Goal: Task Accomplishment & Management: Complete application form

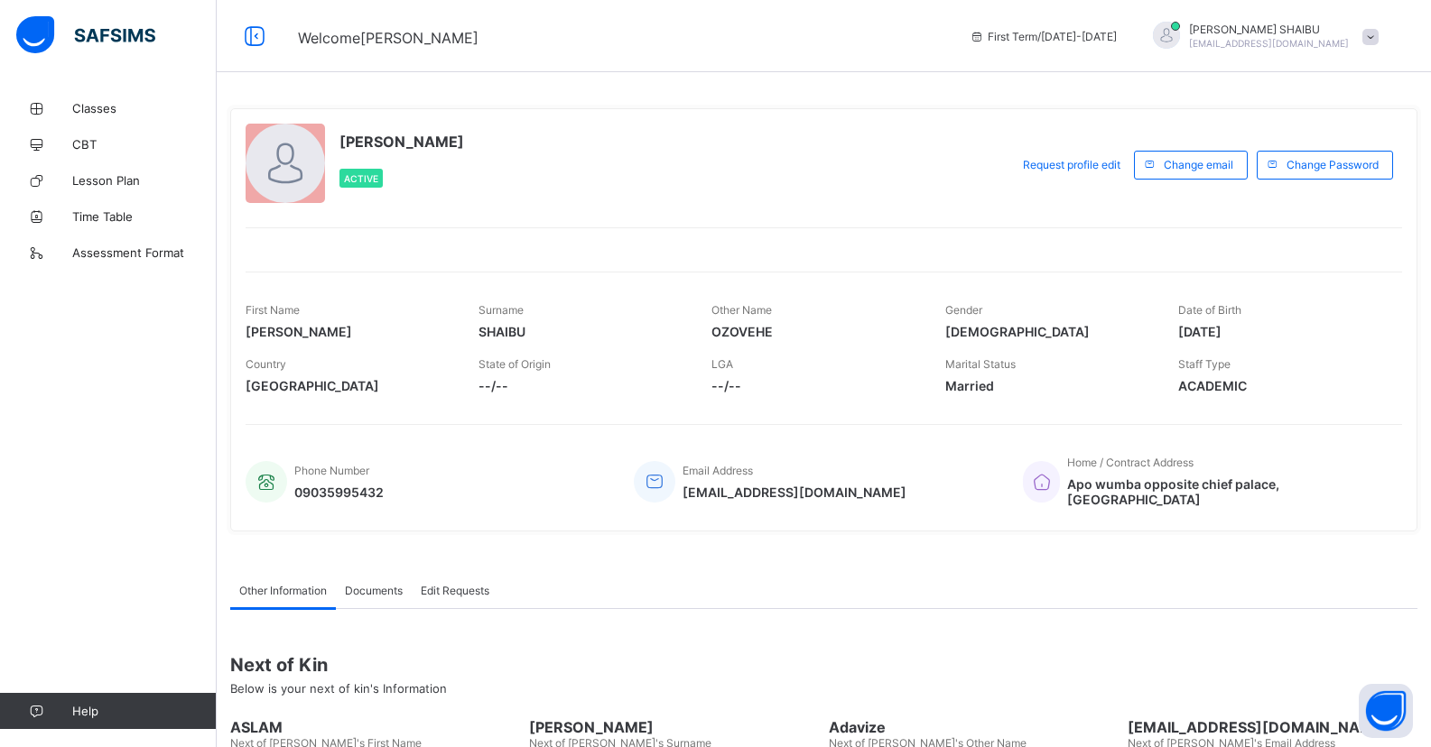
drag, startPoint x: 0, startPoint y: 0, endPoint x: 1396, endPoint y: 12, distance: 1396.5
drag, startPoint x: 80, startPoint y: 212, endPoint x: 10, endPoint y: 778, distance: 570.3
drag, startPoint x: 10, startPoint y: 778, endPoint x: 1278, endPoint y: 51, distance: 1462.1
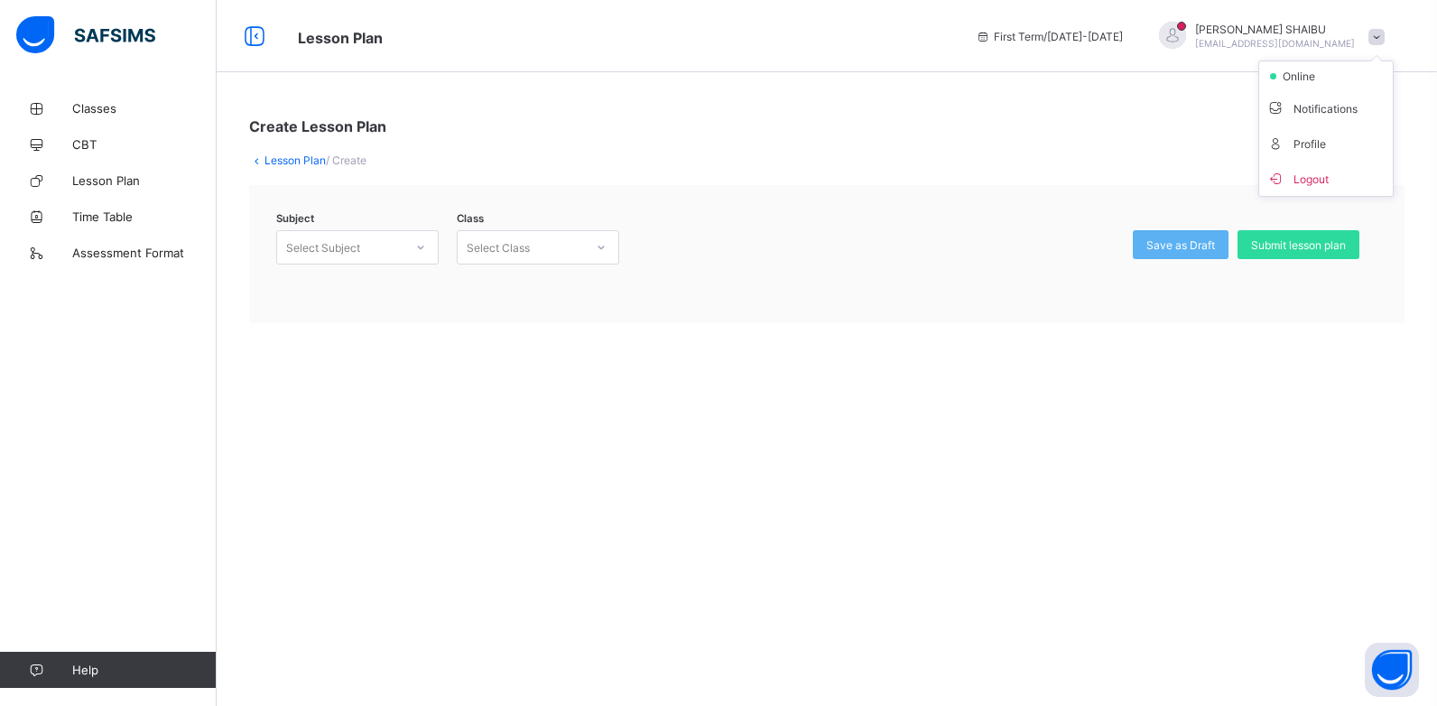
click at [1186, 32] on div at bounding box center [1172, 35] width 27 height 27
click at [1239, 28] on span "[PERSON_NAME]" at bounding box center [1275, 30] width 160 height 14
click at [1295, 189] on li "Logout" at bounding box center [1326, 178] width 134 height 35
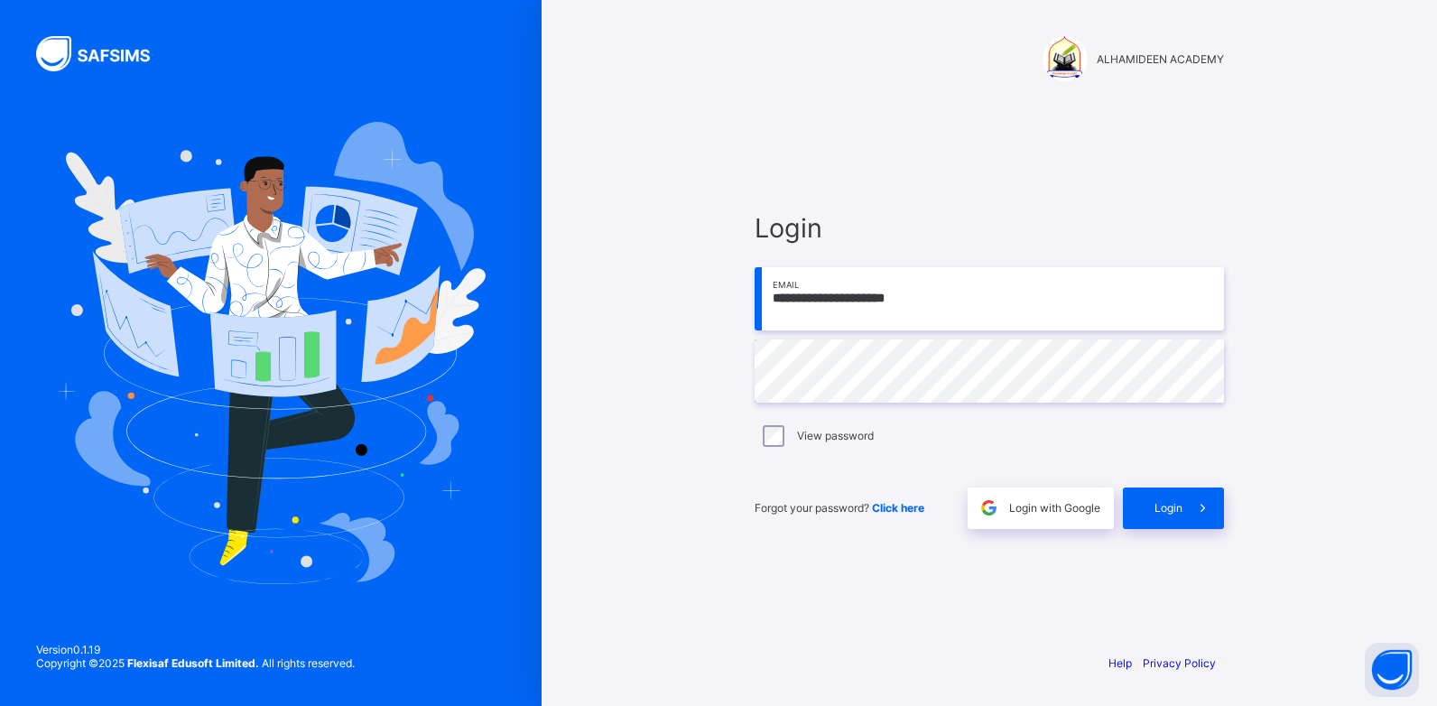
drag, startPoint x: 930, startPoint y: 292, endPoint x: 939, endPoint y: 287, distance: 10.1
click at [932, 290] on input "**********" at bounding box center [989, 298] width 469 height 63
type input "**********"
click at [1141, 503] on div "Login" at bounding box center [1173, 508] width 101 height 42
click at [1192, 514] on span at bounding box center [1203, 508] width 42 height 42
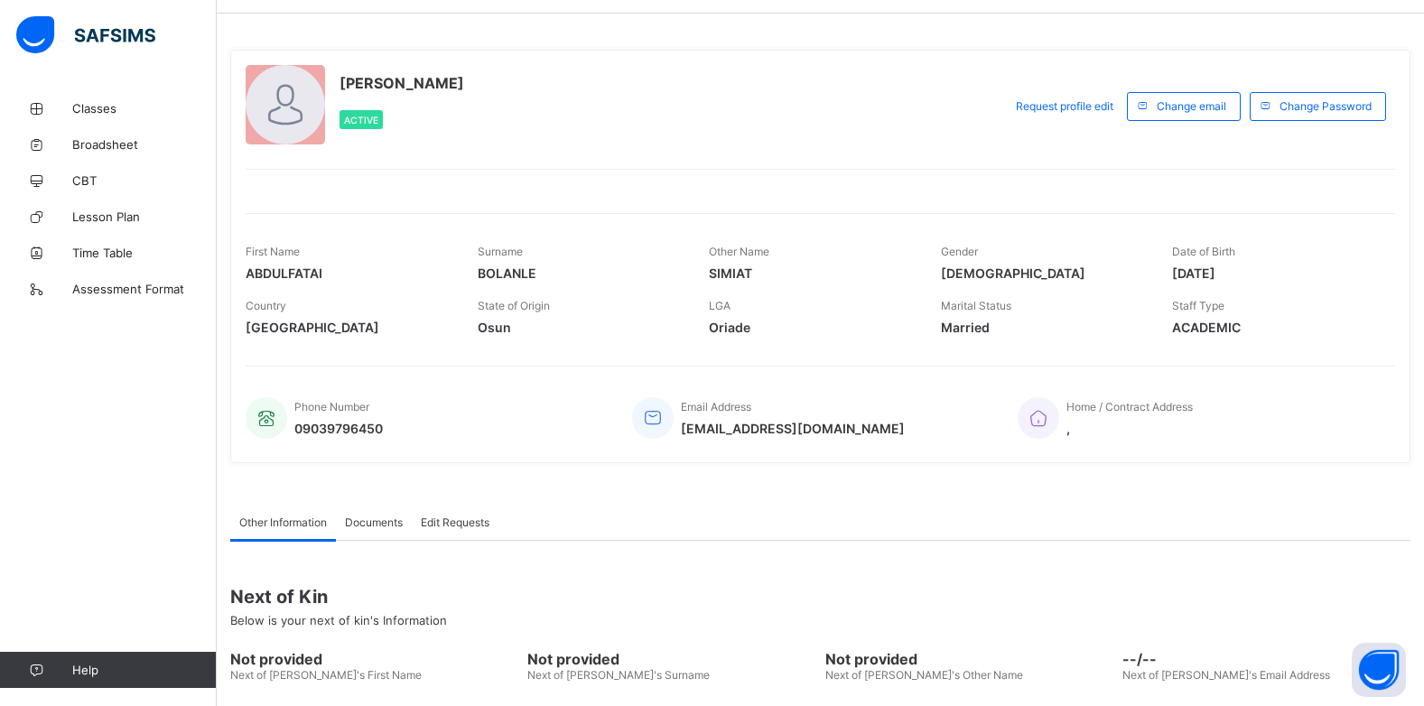
scroll to position [90, 0]
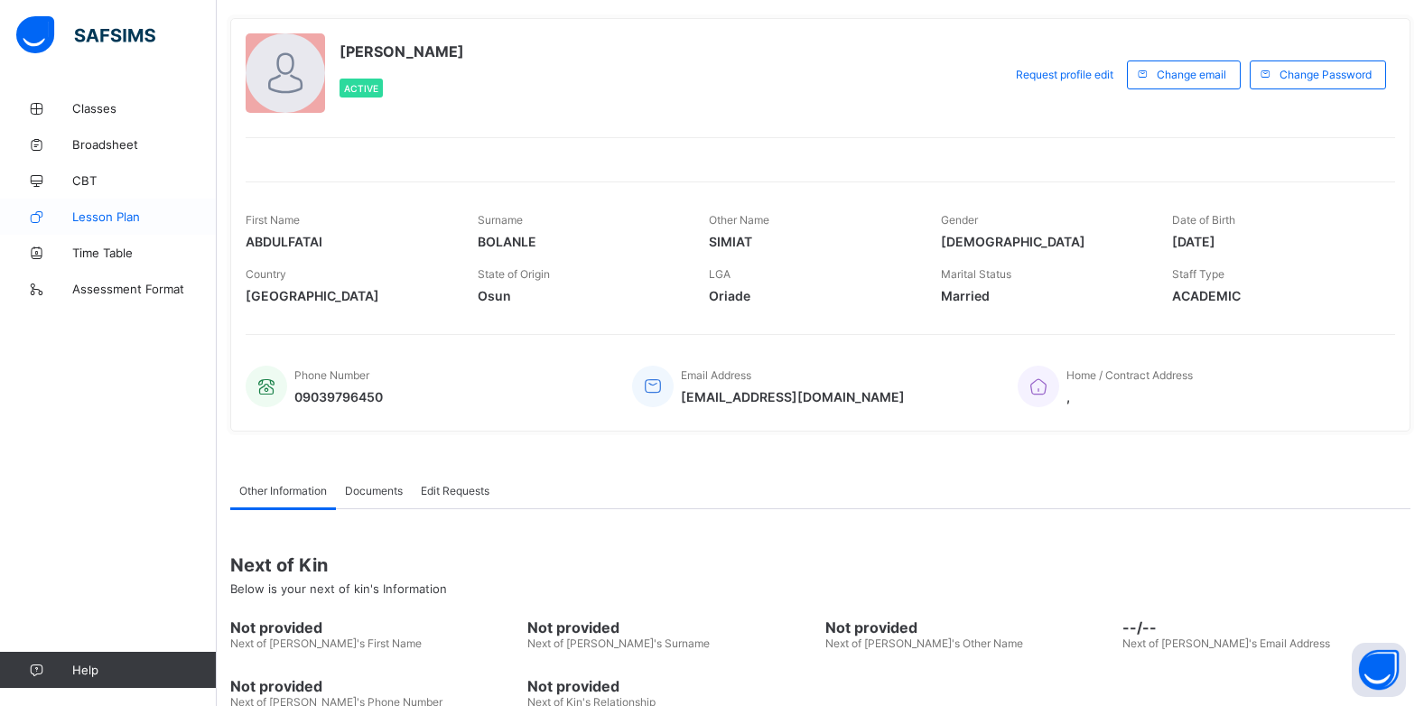
click at [144, 216] on span "Lesson Plan" at bounding box center [144, 216] width 144 height 14
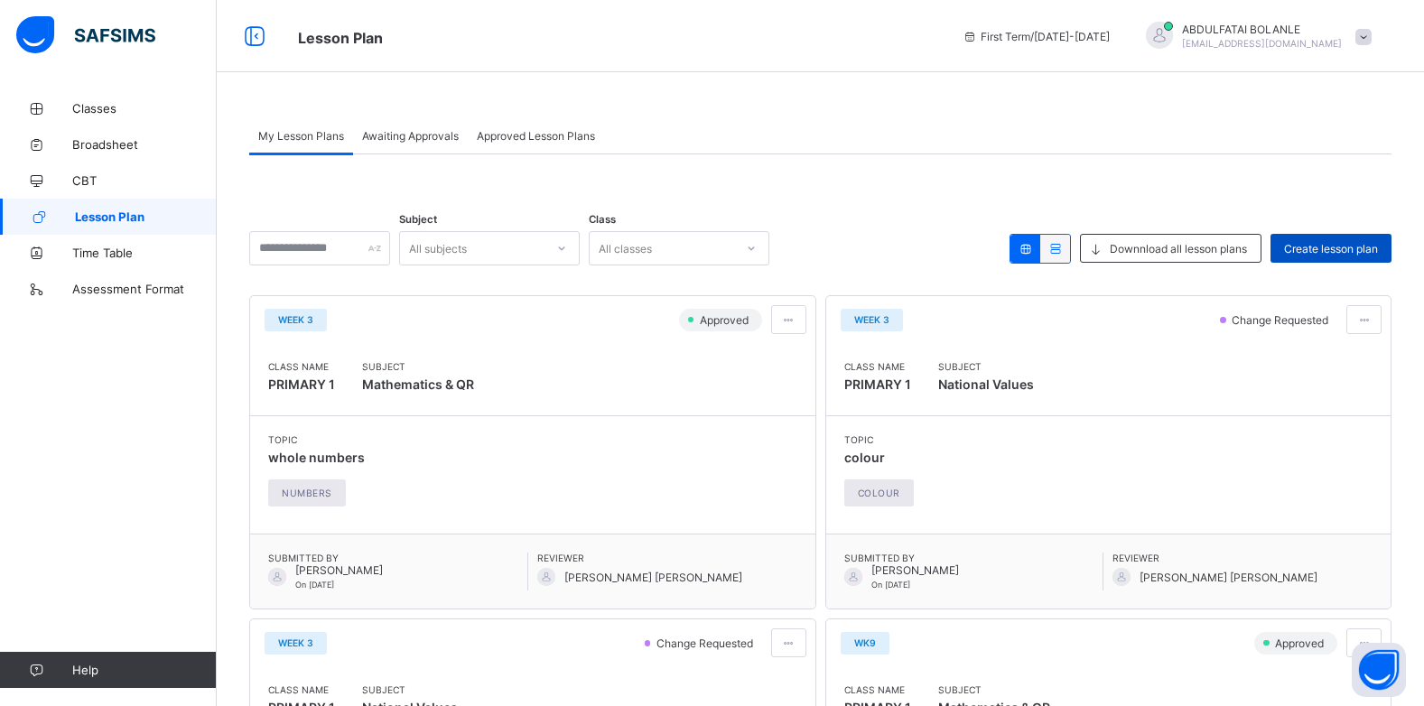
click at [1347, 246] on span "Create lesson plan" at bounding box center [1331, 249] width 94 height 14
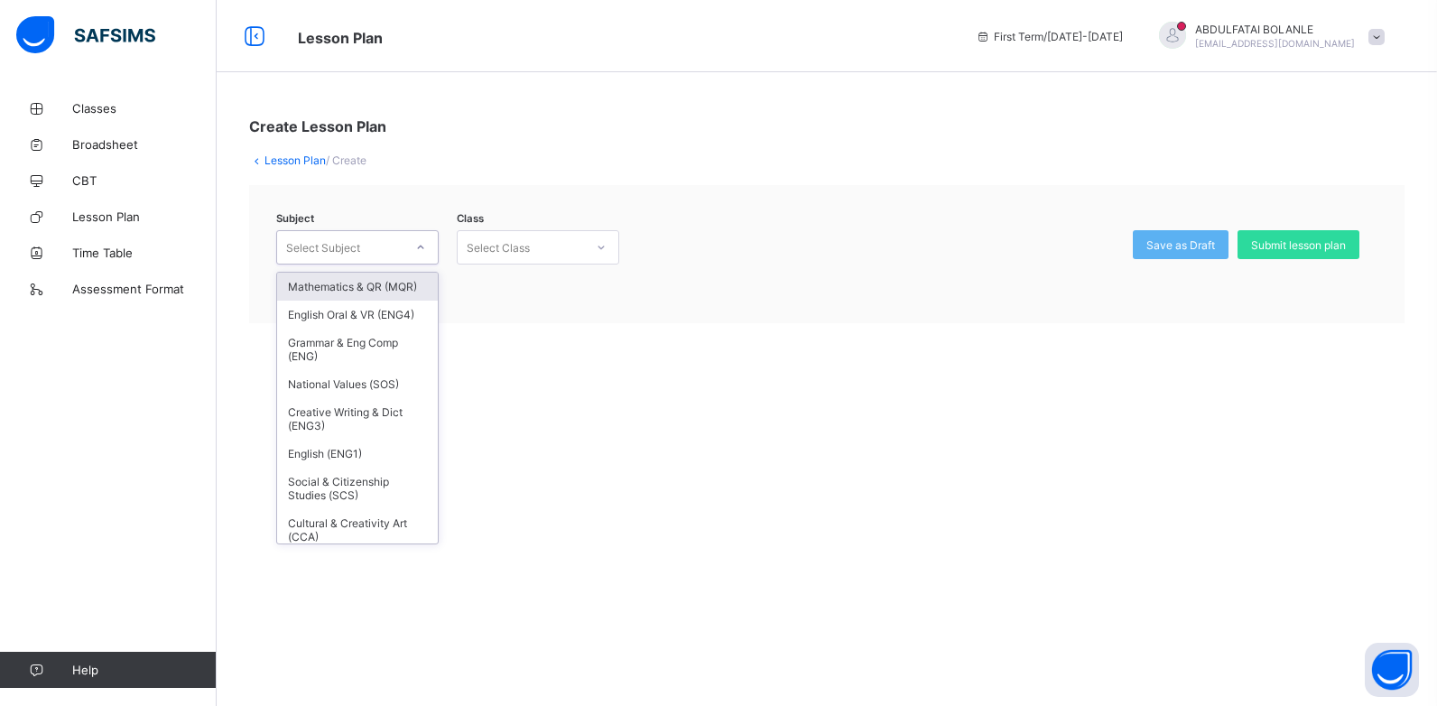
click at [420, 246] on icon at bounding box center [420, 247] width 11 height 18
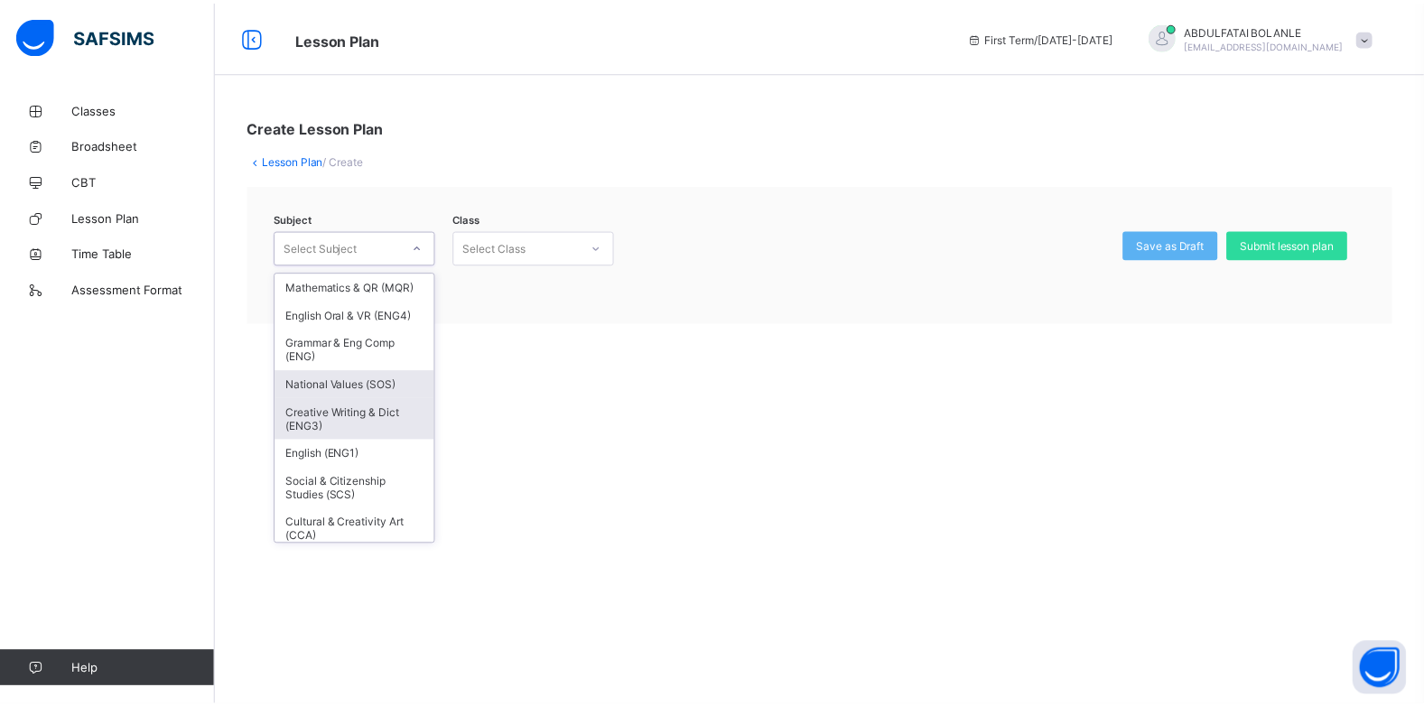
scroll to position [34, 0]
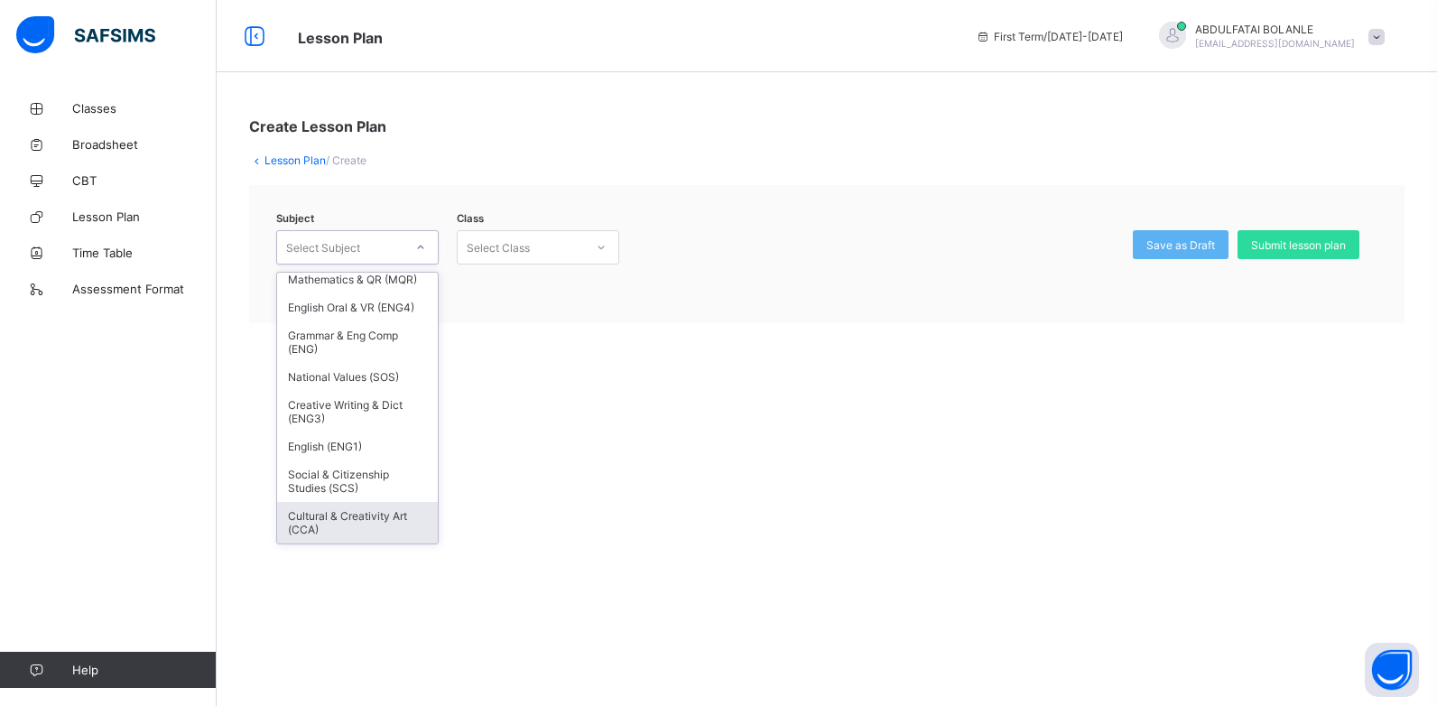
click at [403, 527] on div "Cultural & Creativity Art (CCA)" at bounding box center [357, 523] width 161 height 42
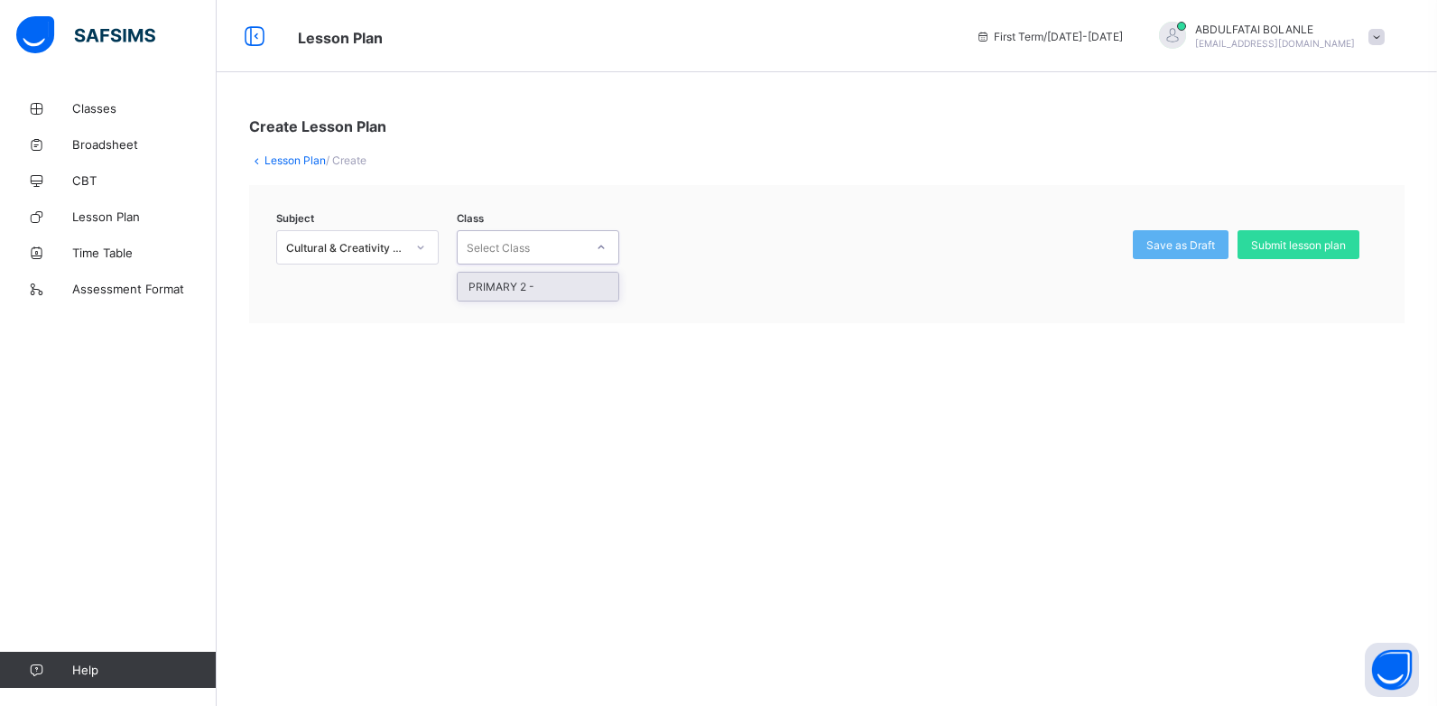
click at [592, 244] on div at bounding box center [601, 247] width 31 height 29
click at [580, 293] on div "PRIMARY 2 -" at bounding box center [538, 287] width 161 height 28
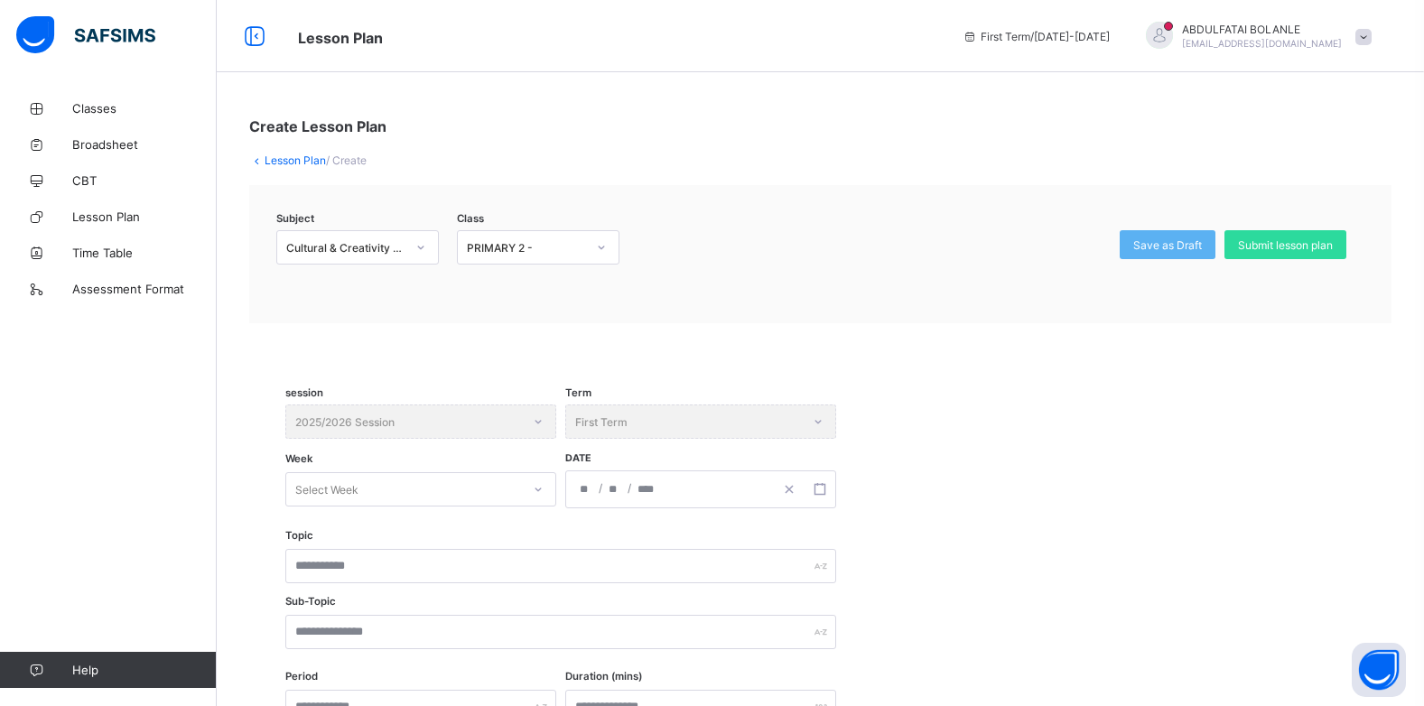
click at [331, 424] on div "session 2025/2026 Session" at bounding box center [420, 421] width 271 height 34
click at [378, 431] on div "session 2025/2026 Session" at bounding box center [420, 421] width 271 height 34
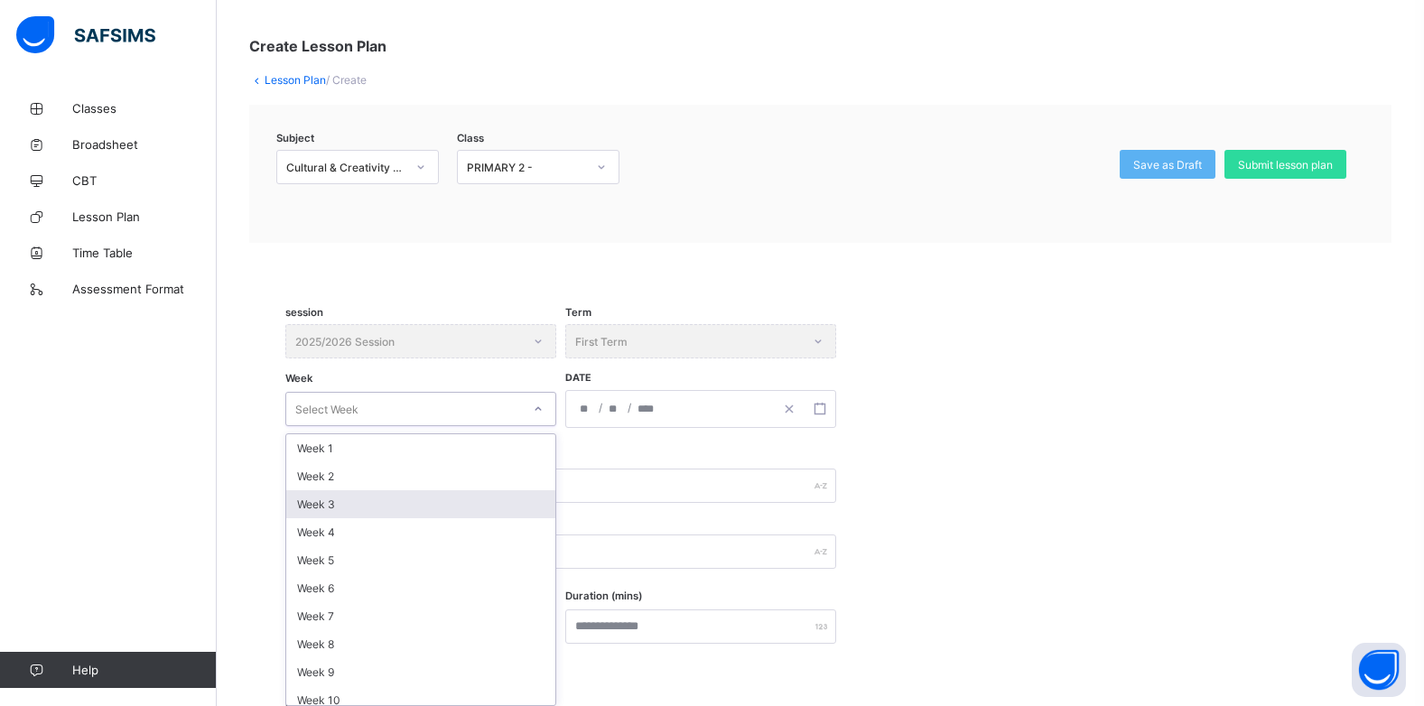
click at [409, 426] on div "option Week 3 focused, 3 of 14. 14 results available. Use Up and Down to choose…" at bounding box center [420, 409] width 271 height 34
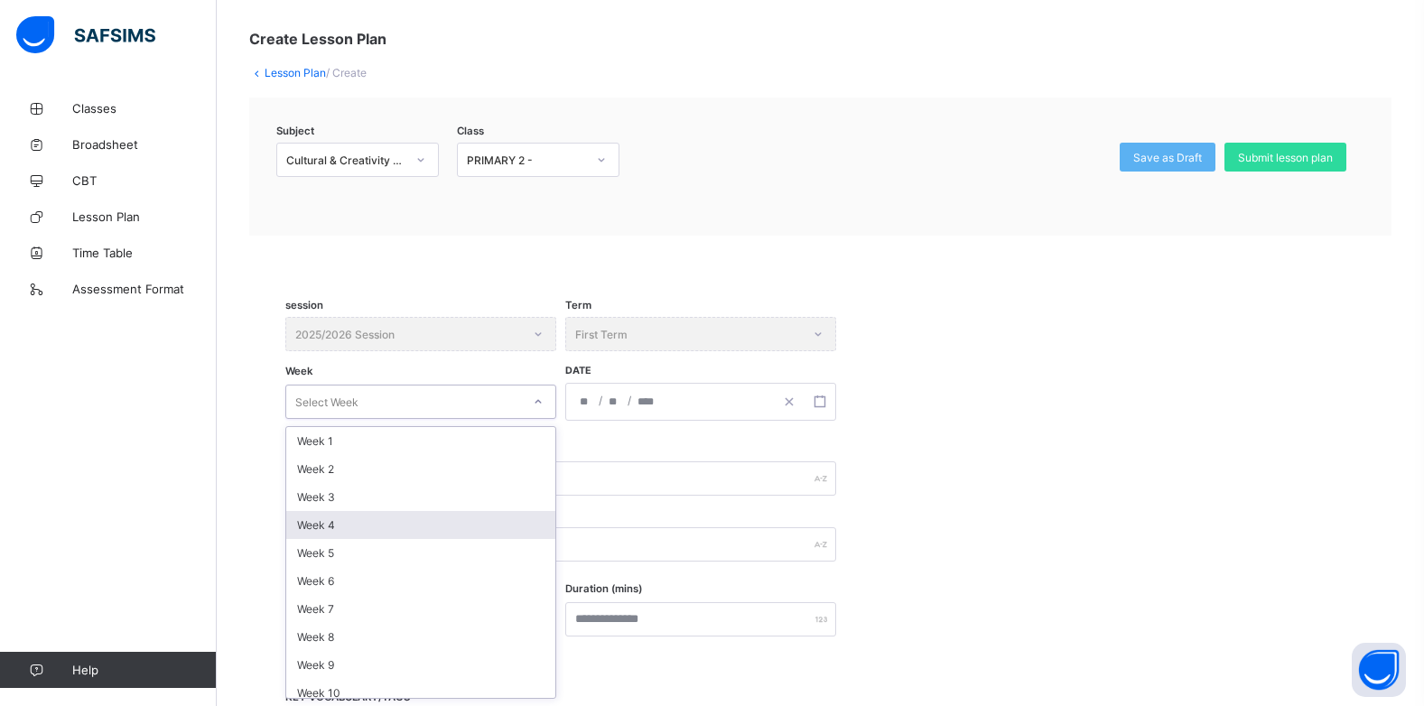
click at [380, 526] on div "Week 4" at bounding box center [420, 525] width 269 height 28
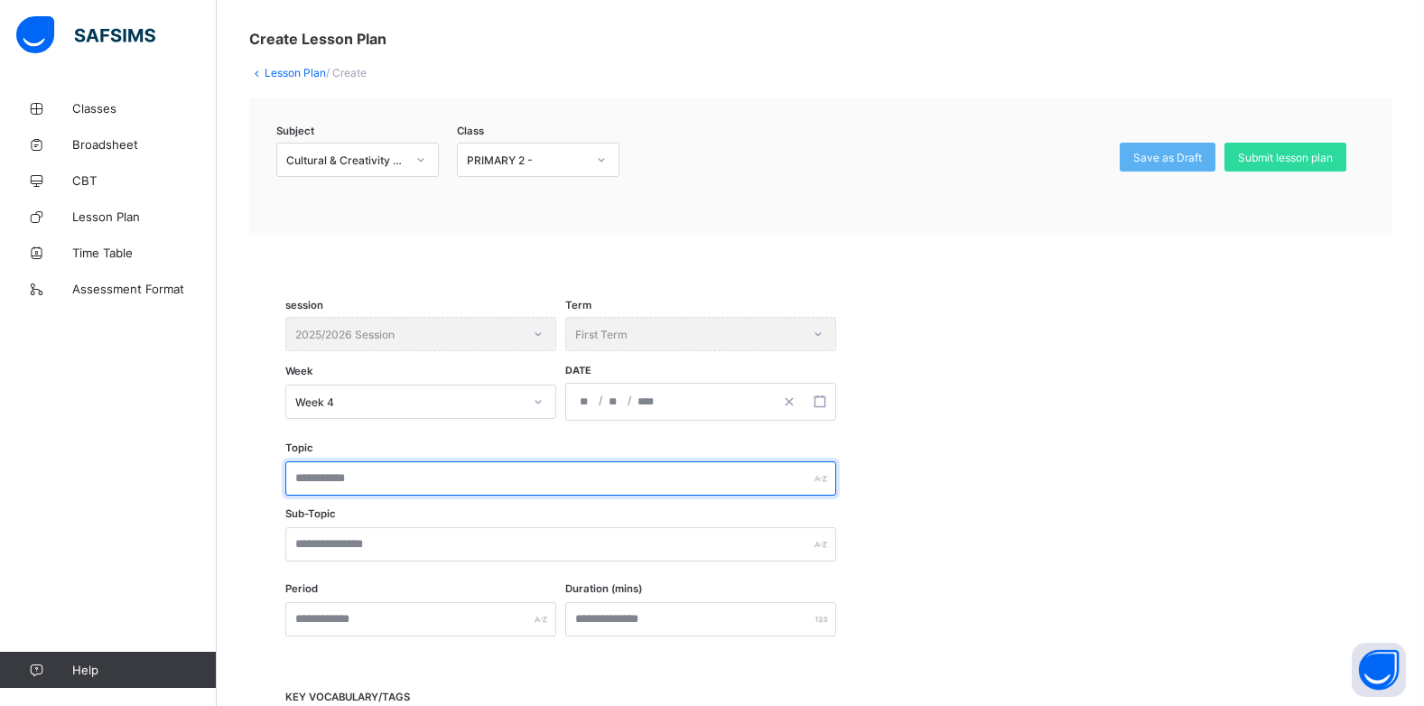
click at [411, 489] on input "text" at bounding box center [560, 478] width 551 height 34
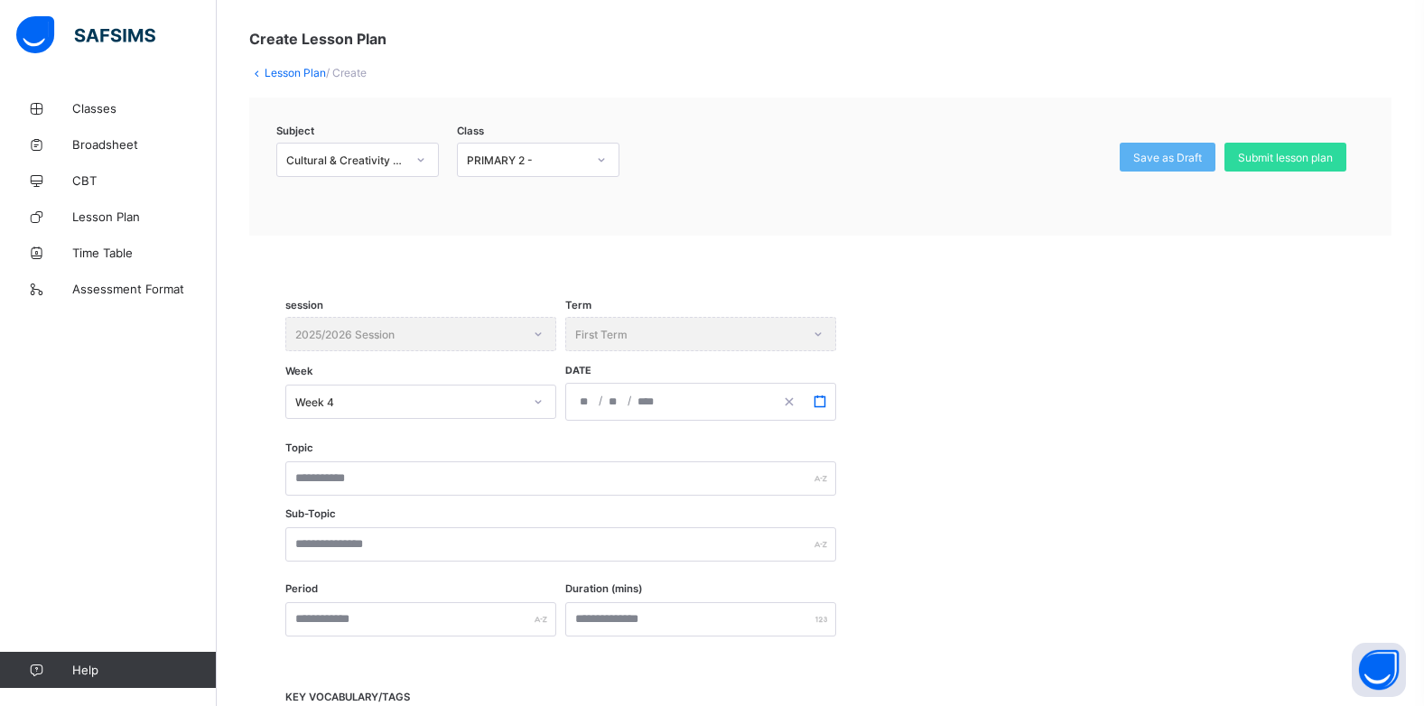
click at [815, 398] on rect "button" at bounding box center [819, 401] width 10 height 10
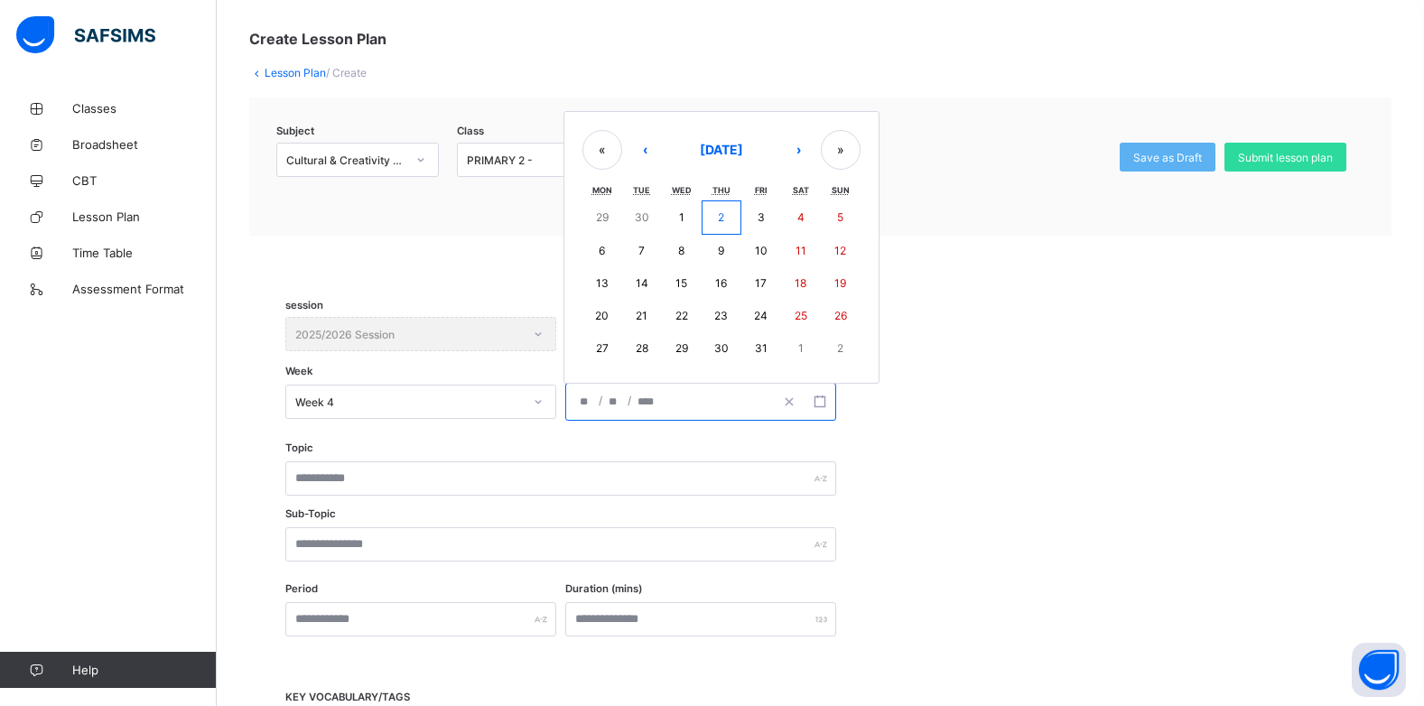
click at [691, 247] on button "8" at bounding box center [682, 251] width 40 height 32
type input "**********"
type input "**"
type input "*"
type input "****"
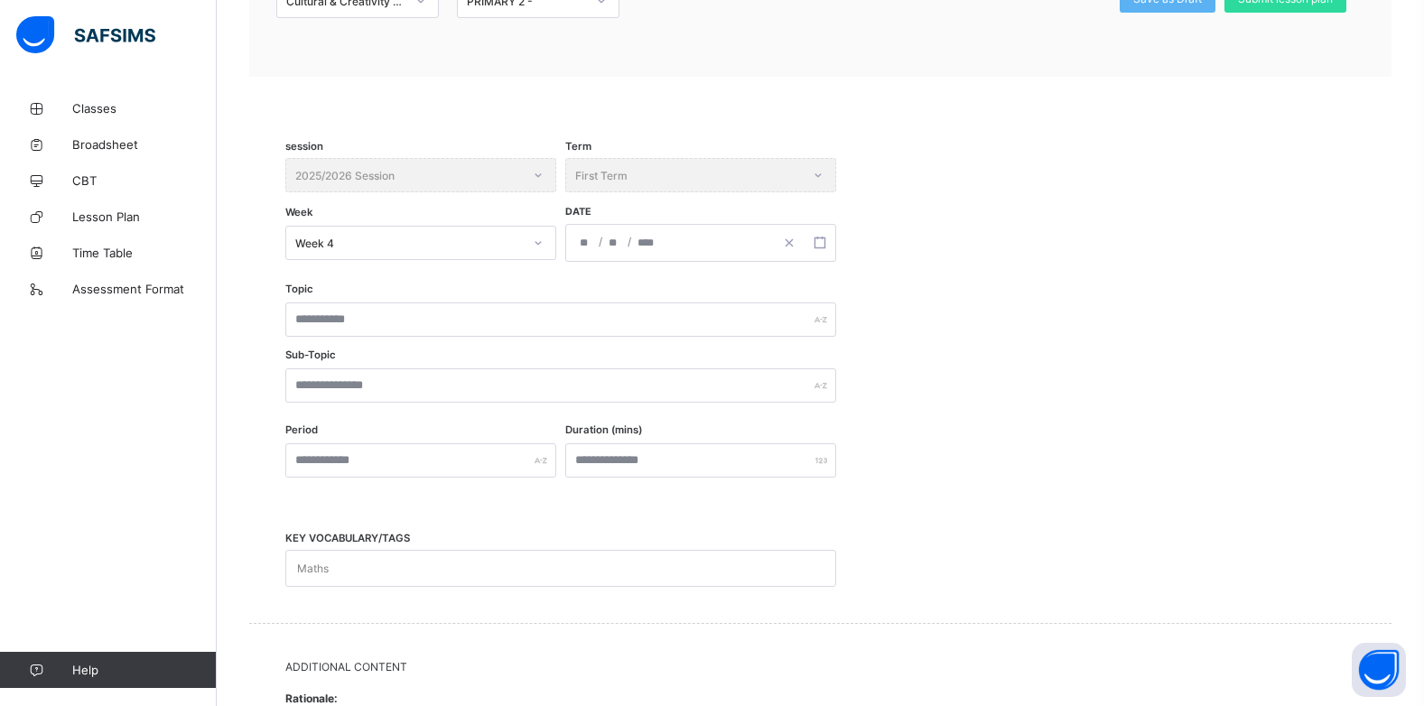
scroll to position [268, 0]
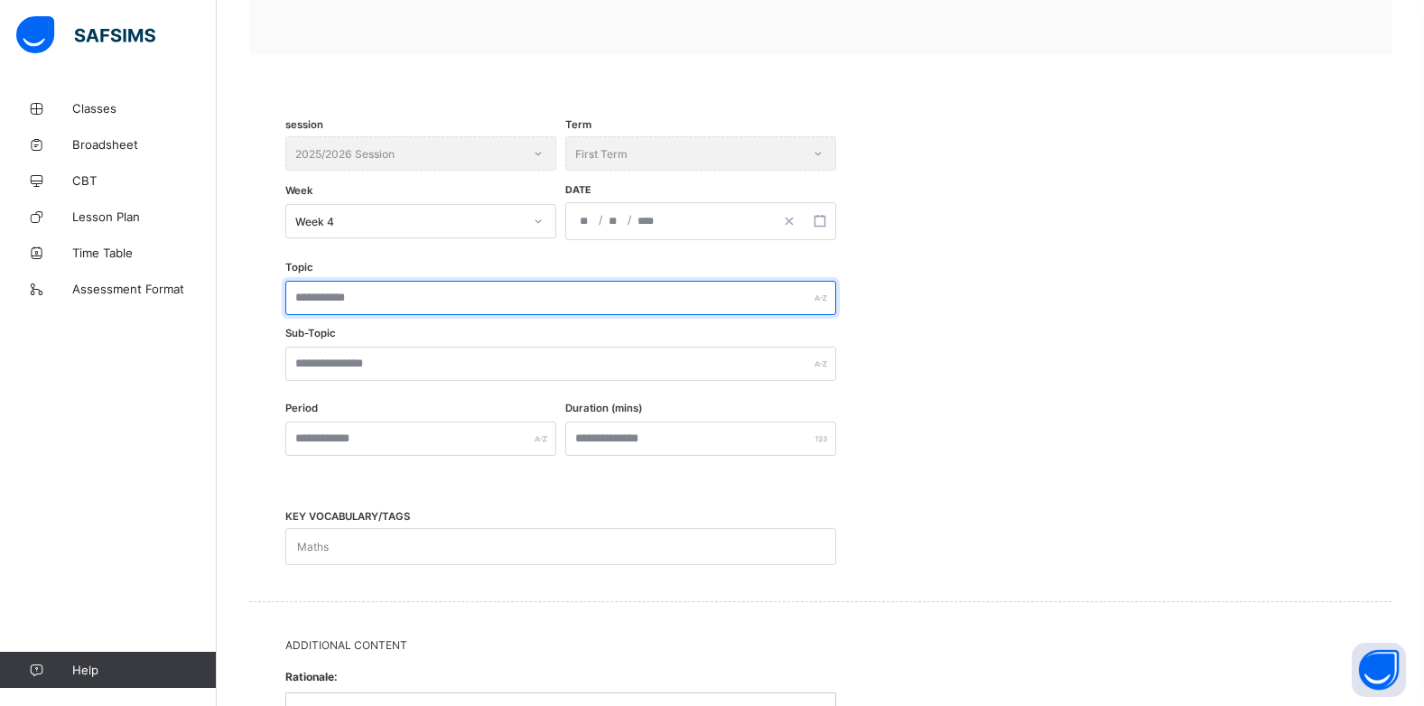
drag, startPoint x: 338, startPoint y: 291, endPoint x: 352, endPoint y: 284, distance: 15.8
click at [339, 291] on input "text" at bounding box center [560, 298] width 551 height 34
type input "*"
type input "**********"
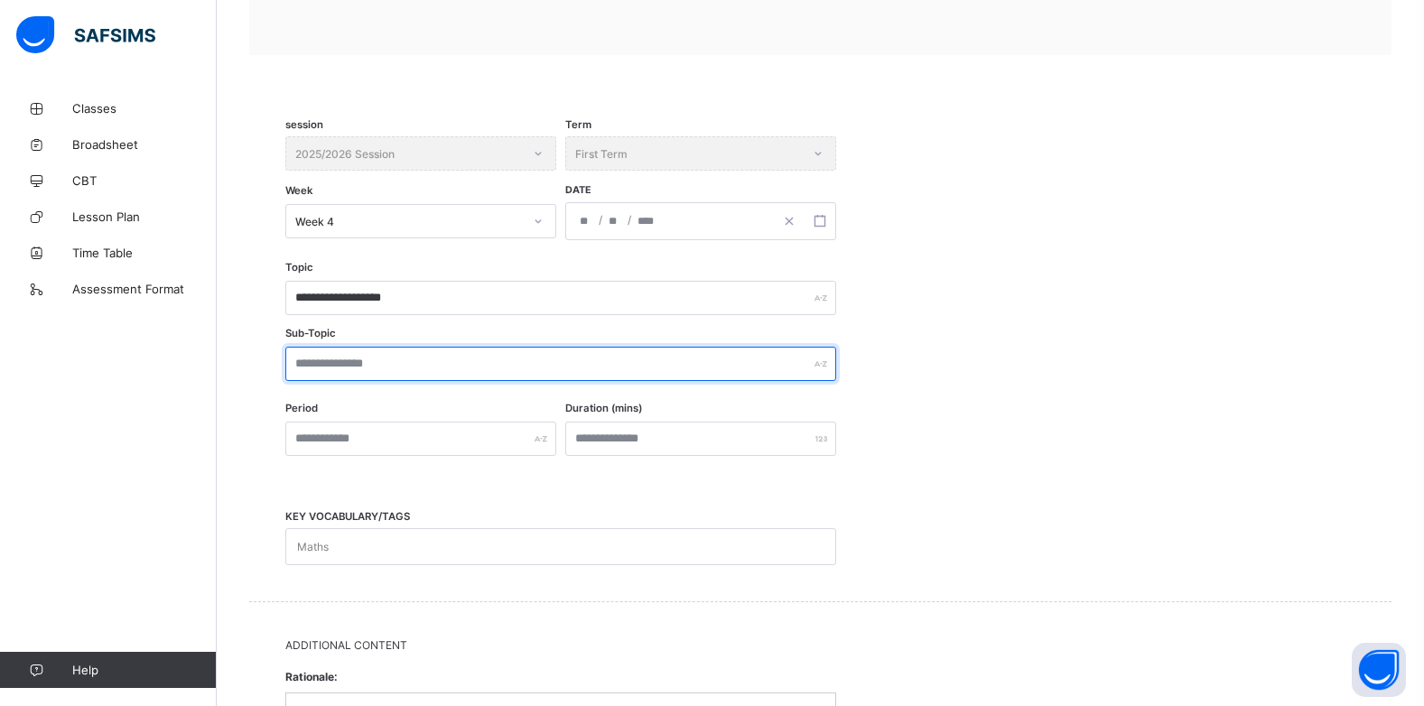
click at [414, 366] on input "text" at bounding box center [560, 364] width 551 height 34
type input "**********"
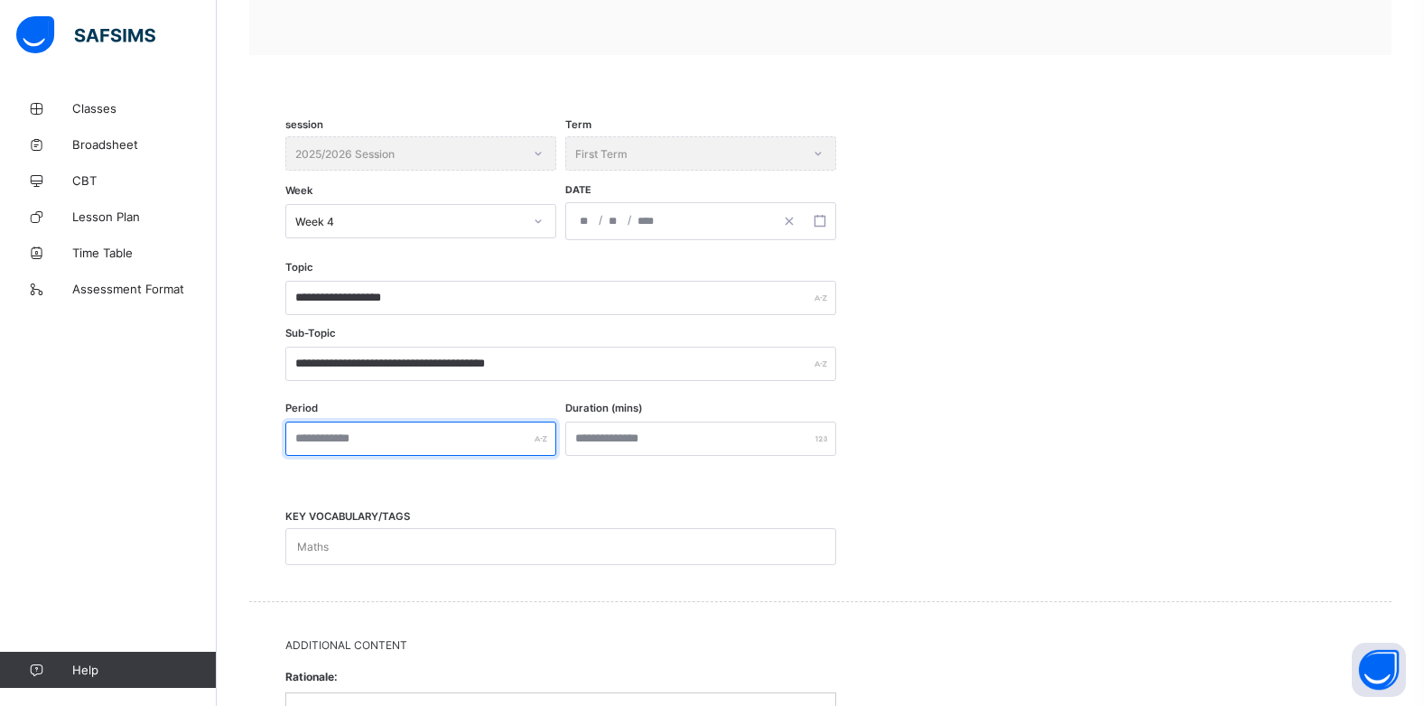
click at [383, 436] on input "text" at bounding box center [420, 439] width 271 height 34
type input "*"
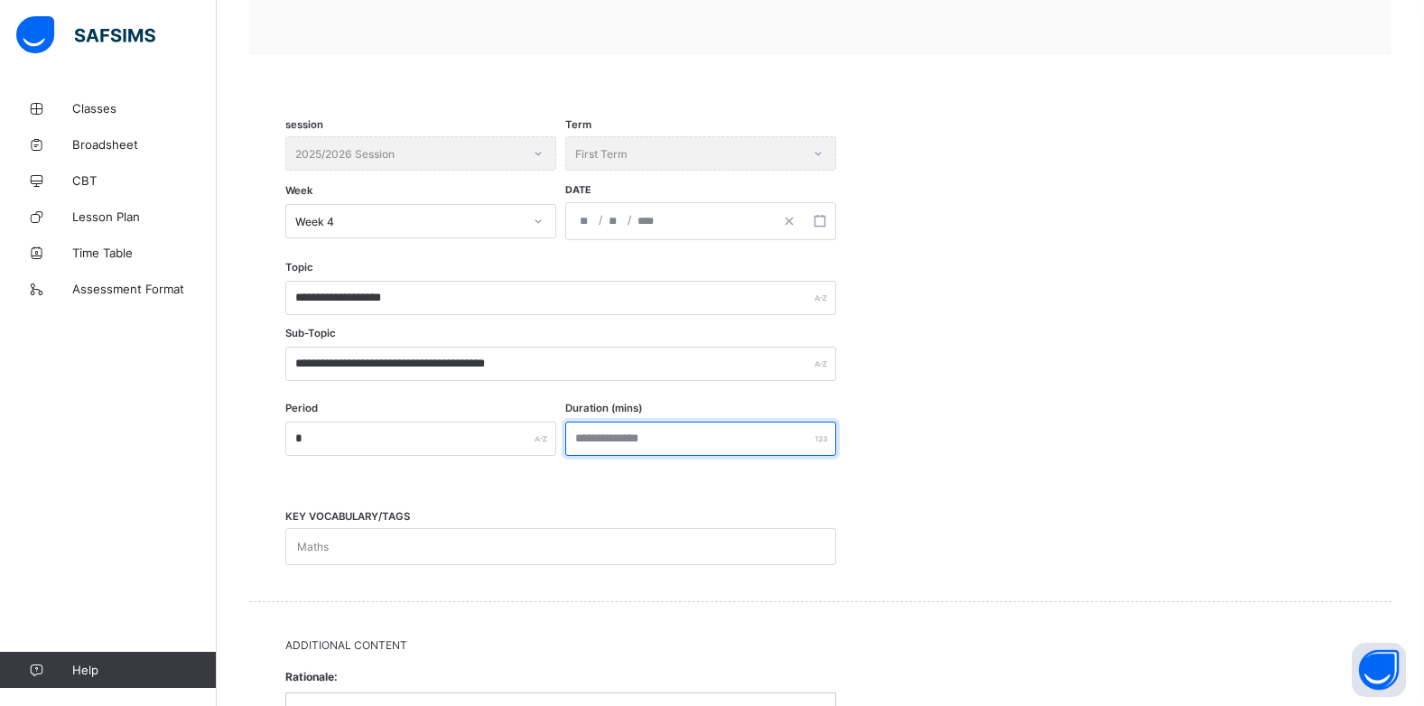
click at [602, 431] on input "number" at bounding box center [700, 439] width 271 height 34
type input "**"
click at [340, 545] on div "Maths" at bounding box center [543, 546] width 515 height 35
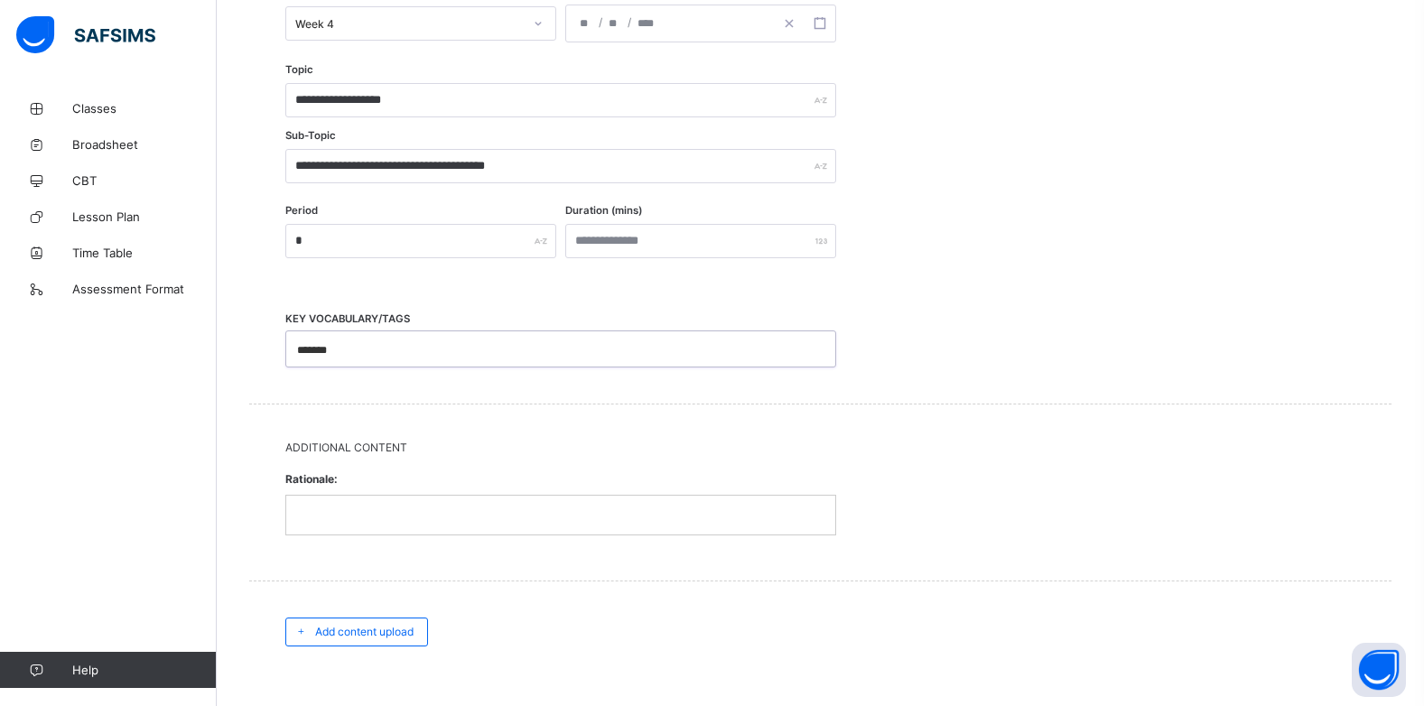
scroll to position [570, 0]
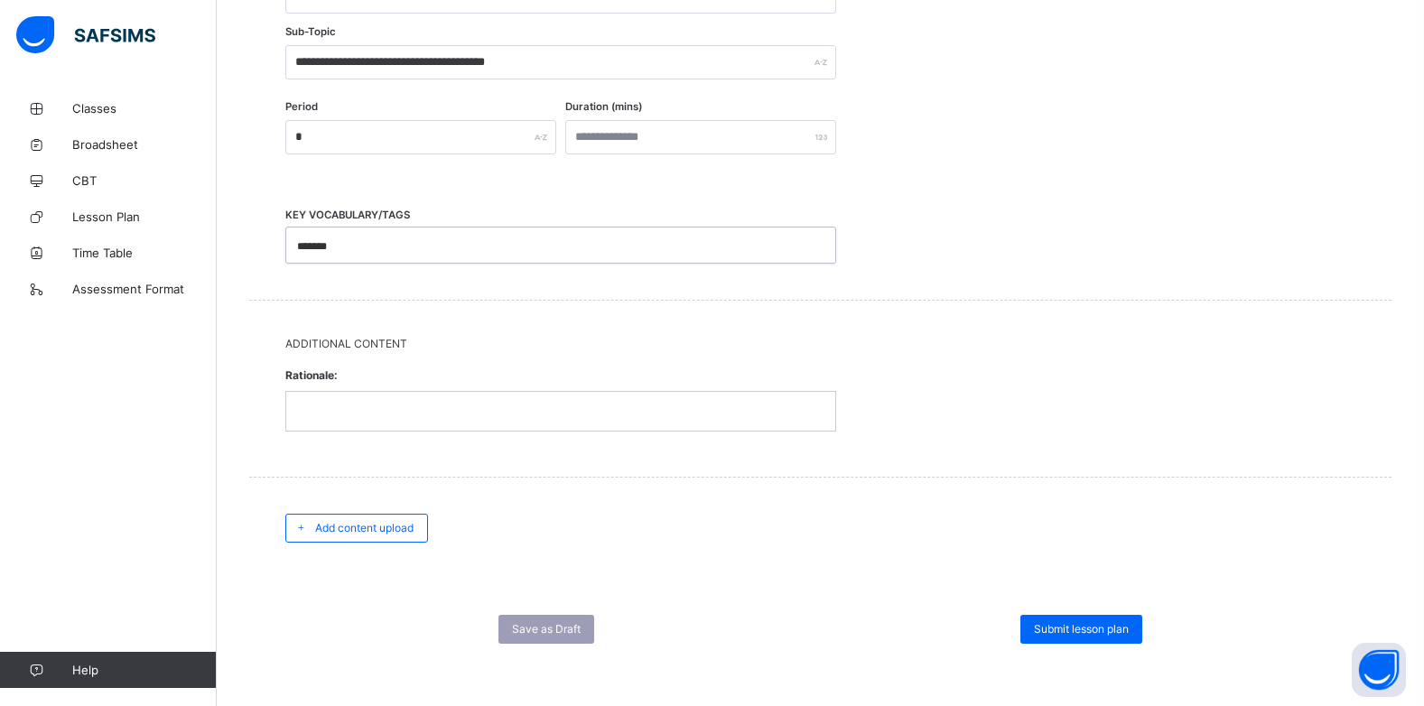
type input "*******"
click at [333, 409] on p at bounding box center [561, 411] width 522 height 16
click at [617, 413] on p "**********" at bounding box center [561, 411] width 522 height 16
click at [406, 527] on span "Add content upload" at bounding box center [364, 528] width 98 height 14
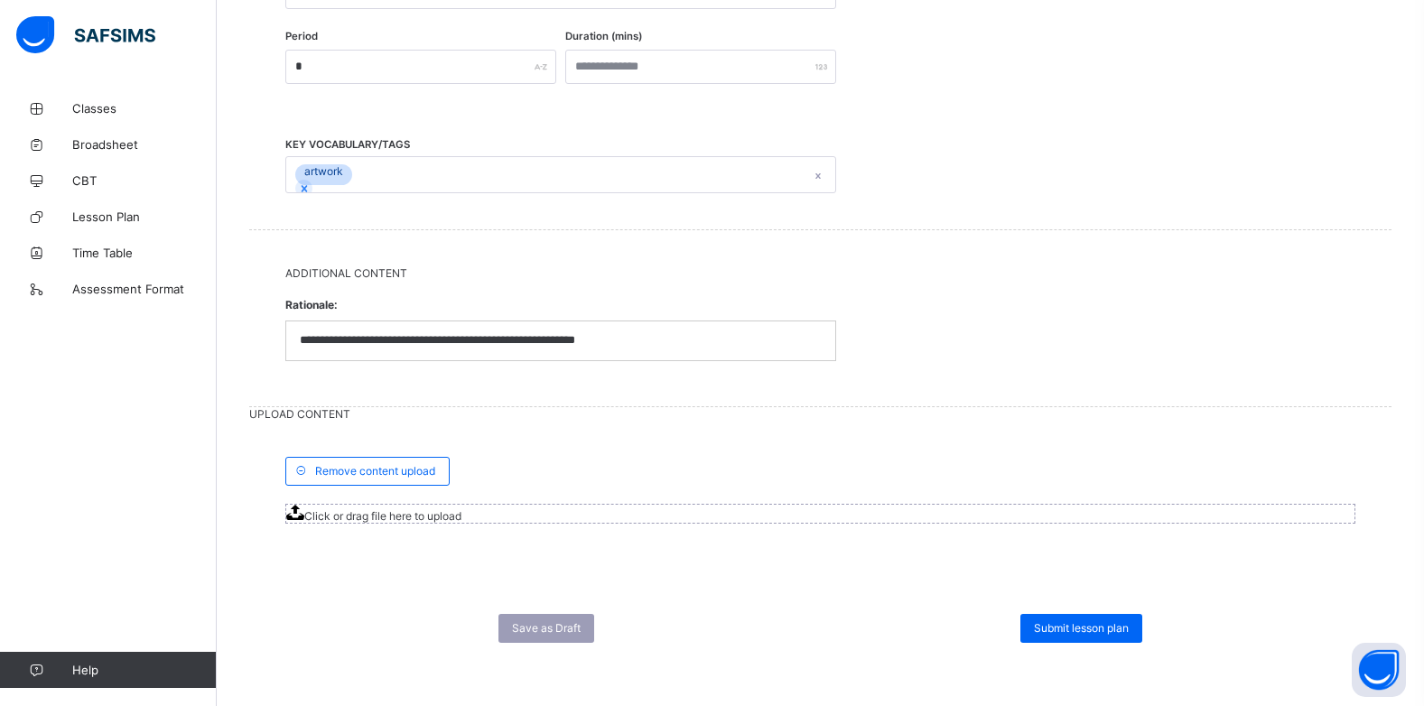
scroll to position [748, 0]
click at [304, 505] on icon at bounding box center [295, 512] width 18 height 15
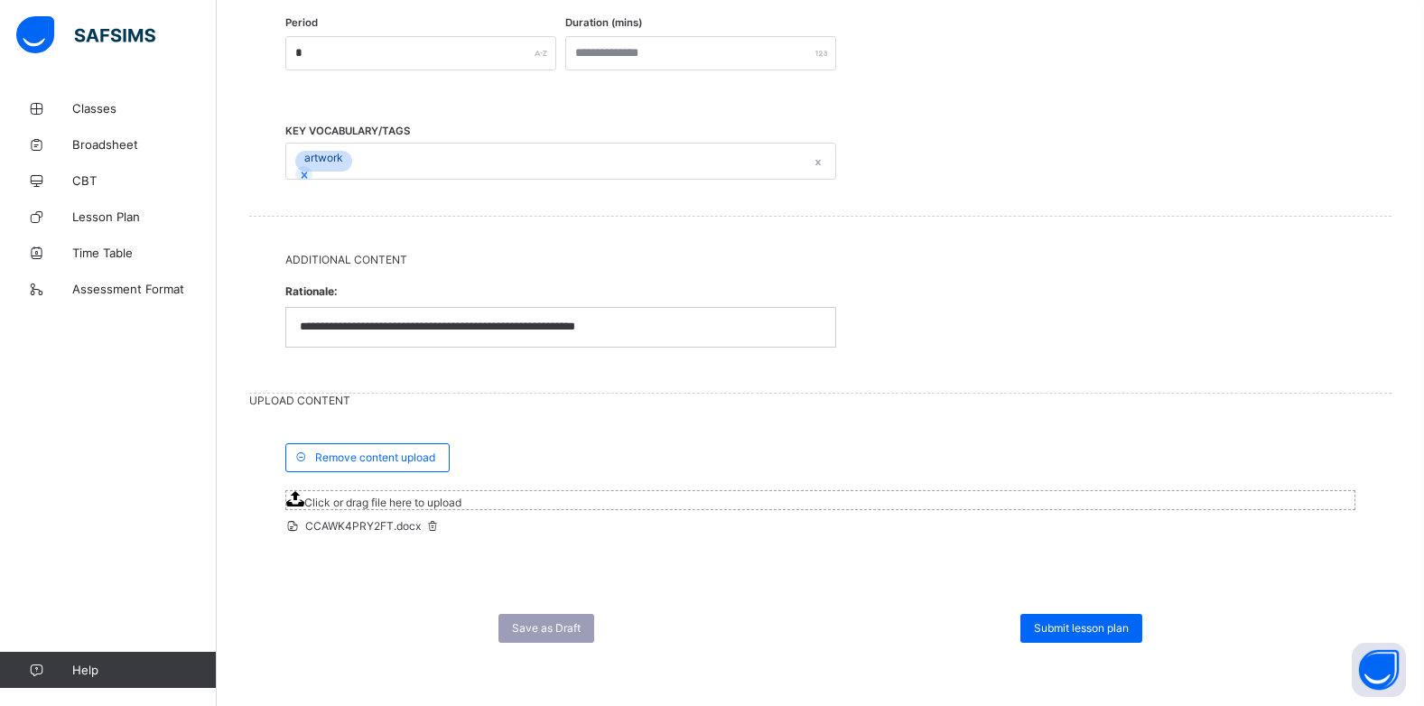
scroll to position [775, 0]
click at [1043, 618] on div "Submit lesson plan" at bounding box center [1081, 628] width 122 height 29
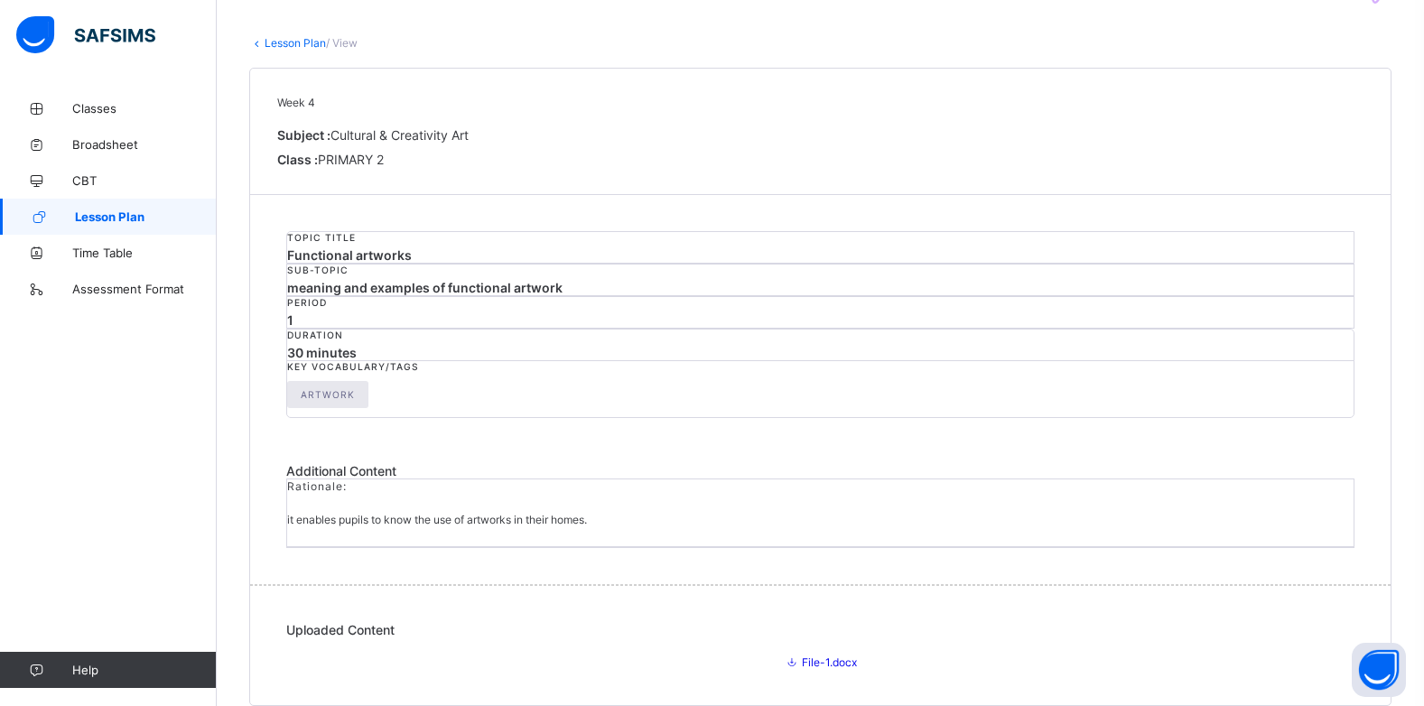
scroll to position [159, 0]
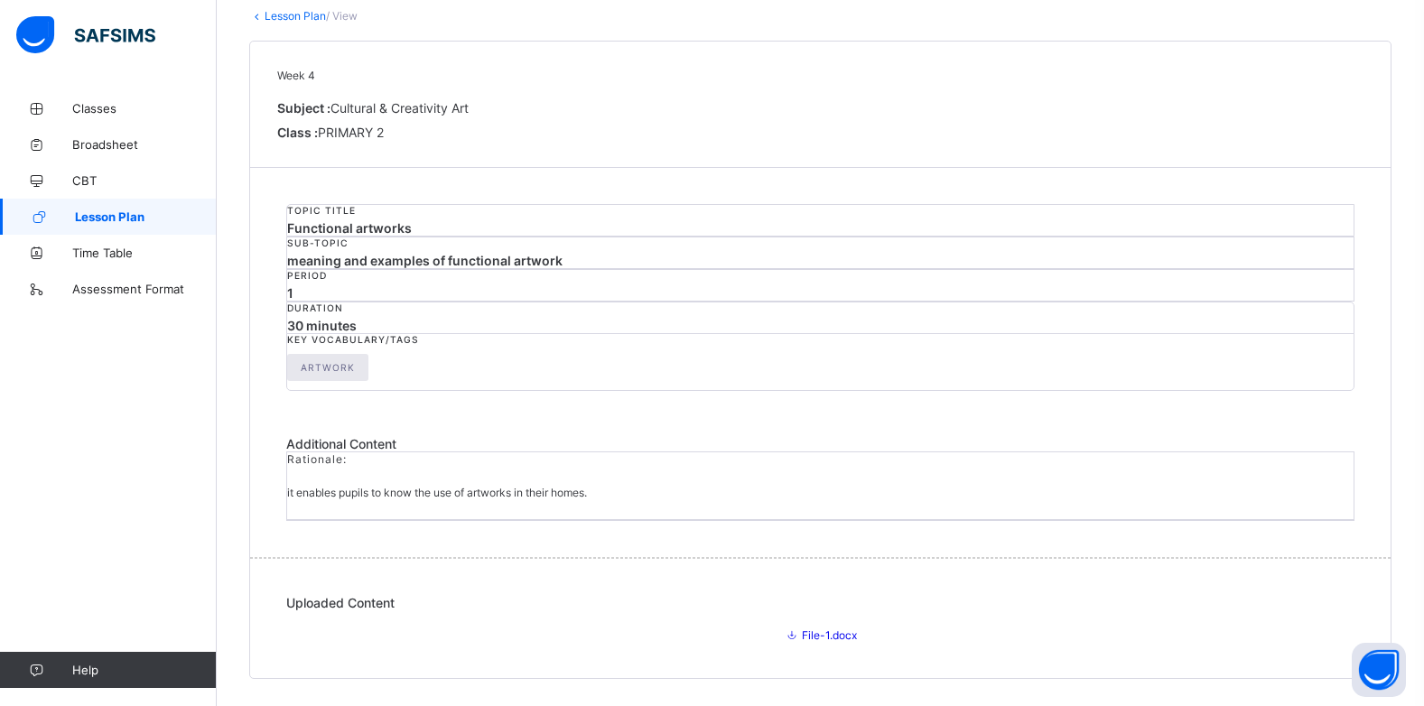
click at [784, 630] on span "File-1.docx" at bounding box center [820, 635] width 73 height 14
